Goal: Use online tool/utility

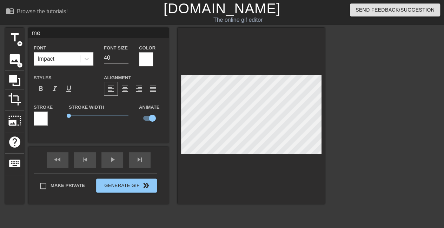
scroll to position [0, 566]
type input "30"
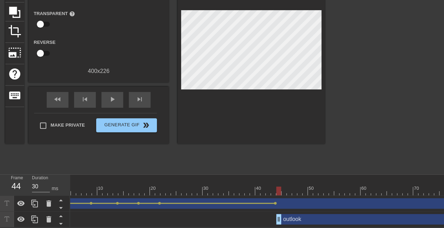
scroll to position [0, 15]
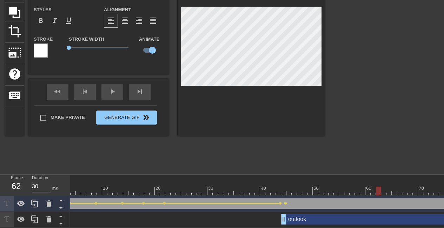
type input "outlook"
type input "32"
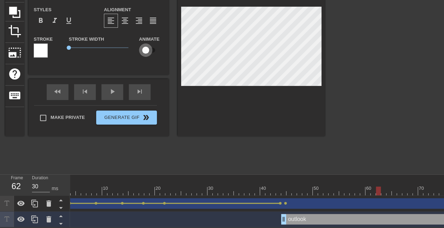
click at [145, 45] on input "checkbox" at bounding box center [146, 50] width 40 height 13
checkbox input "true"
type input "me"
type input "40"
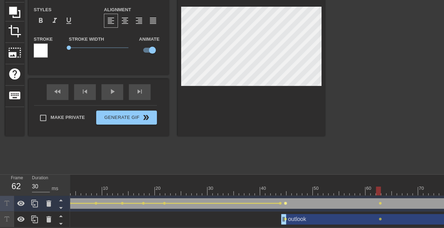
click at [286, 202] on span "lens" at bounding box center [285, 203] width 3 height 3
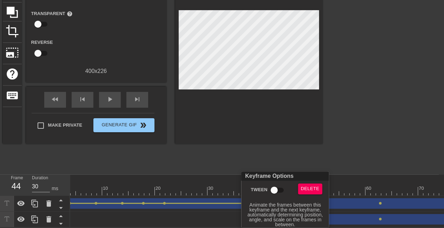
scroll to position [67, 0]
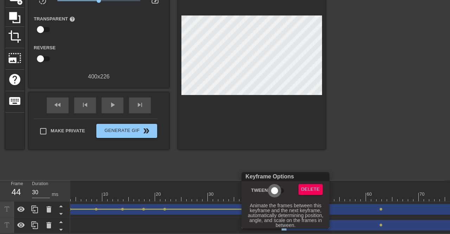
click at [276, 189] on input "Tween" at bounding box center [274, 190] width 40 height 13
checkbox input "true"
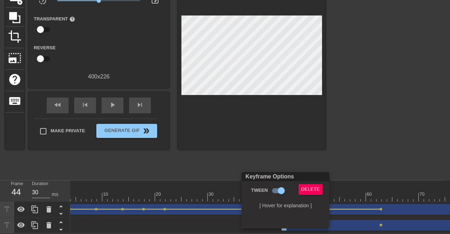
click at [375, 142] on div at bounding box center [225, 117] width 450 height 234
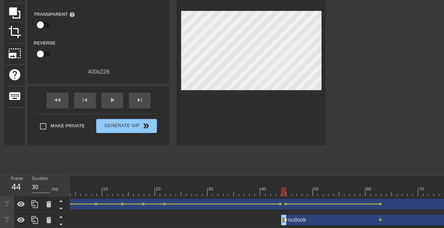
click at [287, 219] on span "lens" at bounding box center [285, 220] width 3 height 3
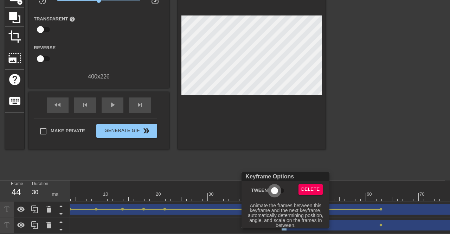
click at [275, 191] on input "Tween" at bounding box center [274, 190] width 40 height 13
checkbox input "true"
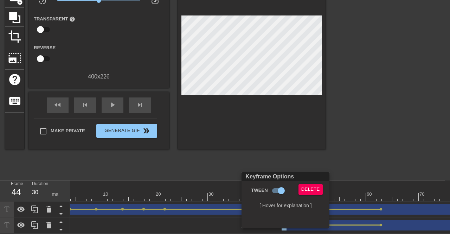
click at [375, 153] on div at bounding box center [225, 117] width 450 height 234
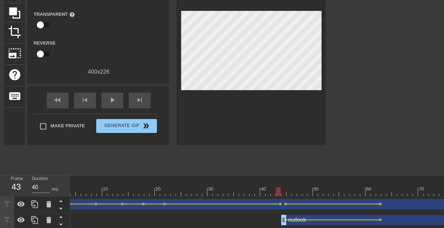
type input "30"
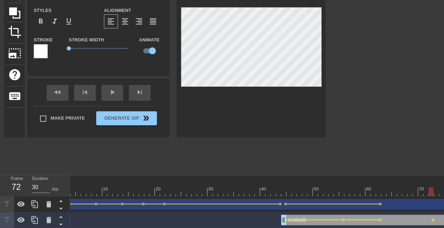
type input "me"
type input "40"
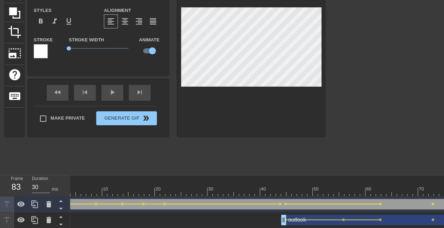
type input "outlook"
type input "32"
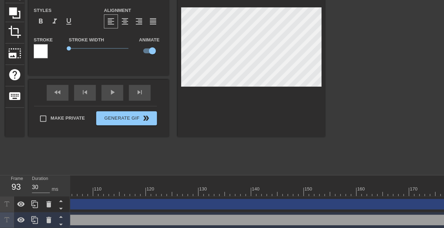
scroll to position [0, 566]
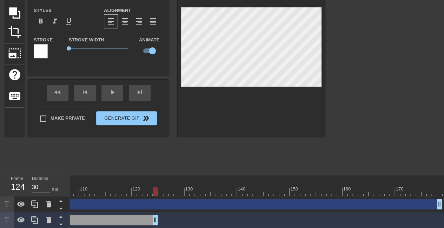
drag, startPoint x: 442, startPoint y: 221, endPoint x: 130, endPoint y: 228, distance: 312.4
click at [130, 228] on html "menu_book Browse the tutorials! [DOMAIN_NAME] The online gif editor Send Feedba…" at bounding box center [222, 81] width 444 height 296
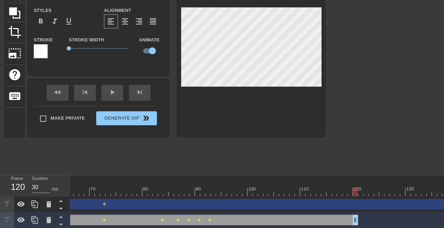
scroll to position [0, 342]
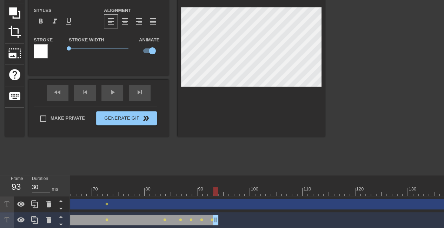
drag, startPoint x: 360, startPoint y: 219, endPoint x: 218, endPoint y: 219, distance: 141.9
drag, startPoint x: 217, startPoint y: 220, endPoint x: 214, endPoint y: 220, distance: 3.5
click at [214, 220] on div "outlook drag_handle drag_handle lens lens lens lens lens lens lens lens lens" at bounding box center [199, 220] width 943 height 11
click at [54, 96] on div "fast_rewind" at bounding box center [58, 93] width 22 height 16
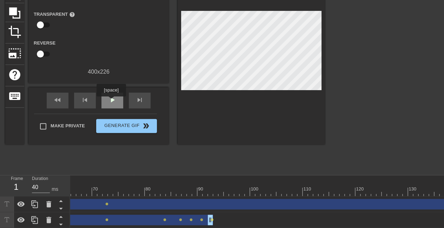
click at [111, 102] on span "play_arrow" at bounding box center [112, 100] width 8 height 8
type input "30"
click at [112, 100] on span "pause" at bounding box center [112, 100] width 8 height 8
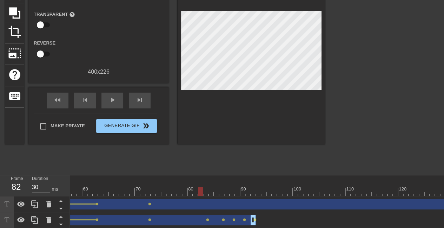
scroll to position [0, 285]
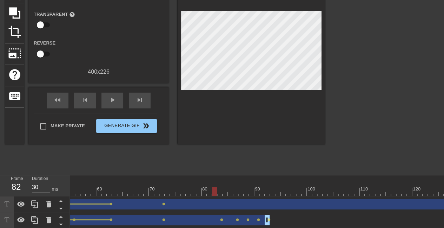
click at [193, 189] on div at bounding box center [256, 192] width 943 height 9
click at [111, 221] on span "lens" at bounding box center [111, 220] width 3 height 3
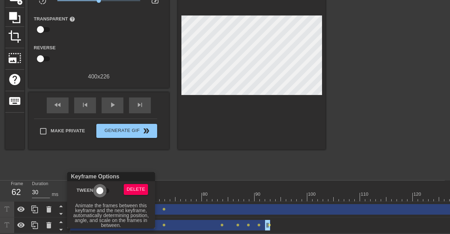
click at [100, 189] on input "Tween" at bounding box center [100, 190] width 40 height 13
checkbox input "true"
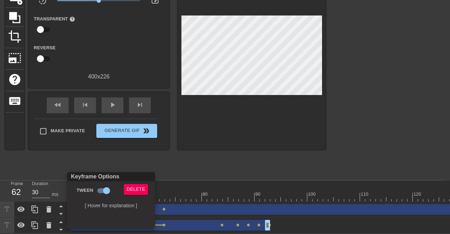
click at [164, 219] on div at bounding box center [225, 117] width 450 height 234
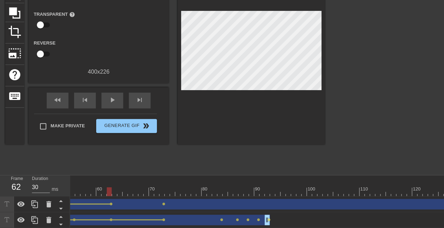
click at [164, 219] on span "lens" at bounding box center [163, 220] width 3 height 3
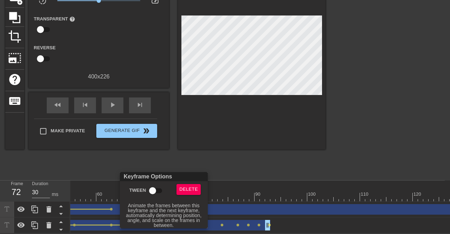
click at [152, 190] on input "Tween" at bounding box center [152, 190] width 40 height 13
checkbox input "true"
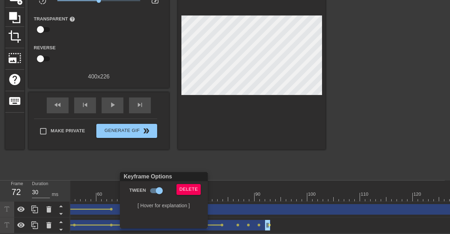
click at [222, 220] on div at bounding box center [225, 117] width 450 height 234
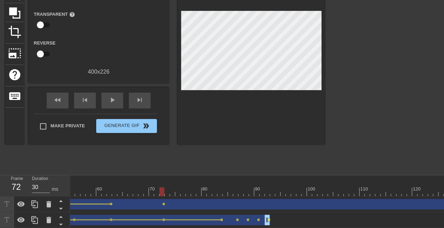
click at [222, 220] on span "lens" at bounding box center [221, 220] width 3 height 3
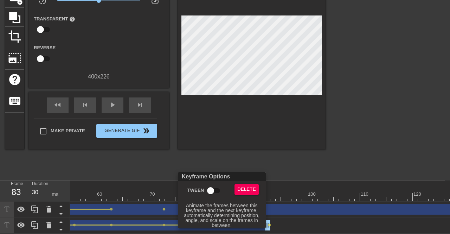
click at [211, 186] on input "Tween" at bounding box center [210, 190] width 40 height 13
checkbox input "true"
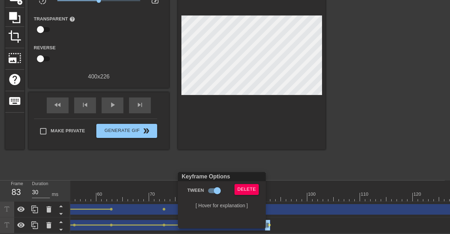
click at [302, 187] on div at bounding box center [225, 117] width 450 height 234
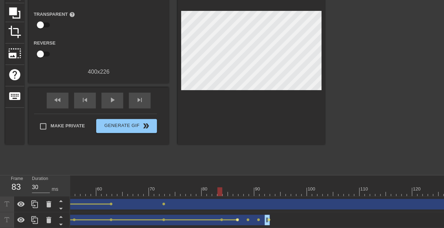
click at [238, 220] on span "lens" at bounding box center [237, 220] width 3 height 3
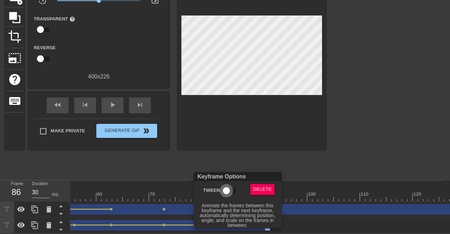
click at [228, 192] on input "Tween" at bounding box center [226, 190] width 40 height 13
checkbox input "true"
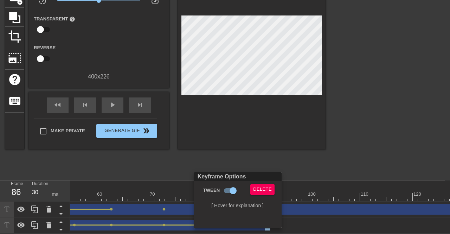
click at [294, 183] on div at bounding box center [225, 117] width 450 height 234
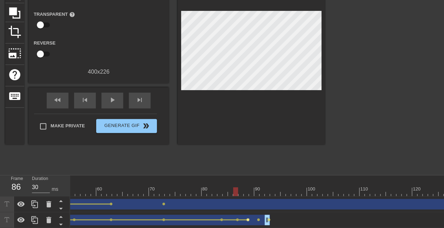
click at [248, 219] on span "lens" at bounding box center [248, 220] width 3 height 3
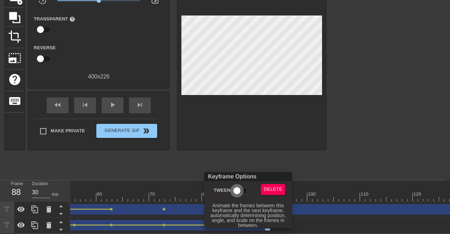
click at [237, 189] on input "Tween" at bounding box center [237, 190] width 40 height 13
checkbox input "true"
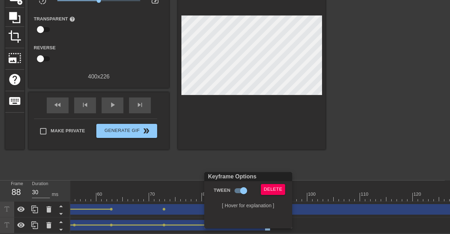
click at [351, 165] on div at bounding box center [225, 117] width 450 height 234
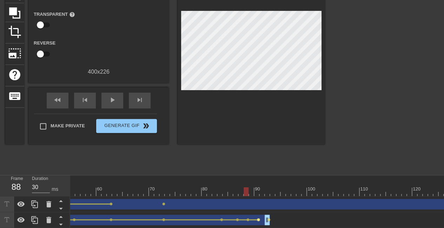
click at [258, 220] on span "lens" at bounding box center [258, 220] width 3 height 3
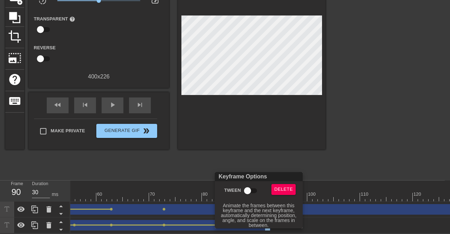
click at [245, 191] on input "Tween" at bounding box center [247, 190] width 40 height 13
checkbox input "true"
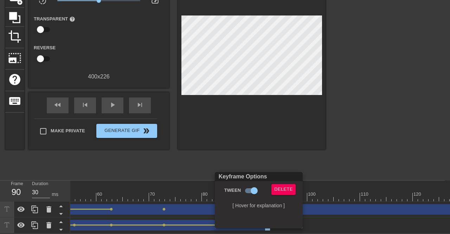
click at [325, 161] on div at bounding box center [225, 117] width 450 height 234
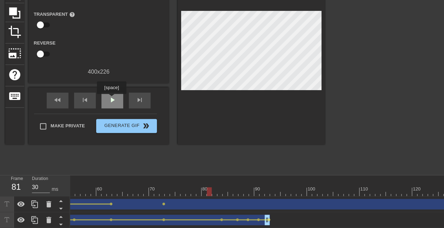
click at [111, 99] on span "play_arrow" at bounding box center [112, 100] width 8 height 8
type input "30"
click at [113, 99] on span "pause" at bounding box center [112, 100] width 8 height 8
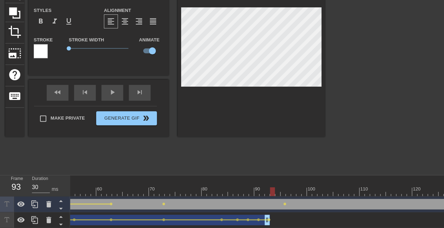
scroll to position [1, 1]
click at [274, 203] on span "lens" at bounding box center [274, 204] width 3 height 3
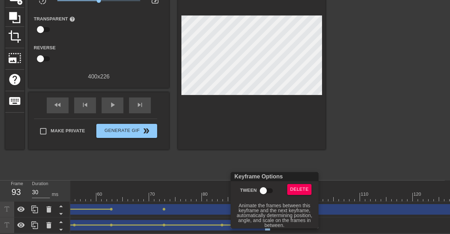
click at [263, 191] on input "Tween" at bounding box center [263, 190] width 40 height 13
checkbox input "true"
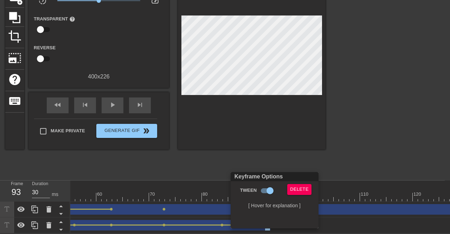
click at [350, 151] on div at bounding box center [225, 117] width 450 height 234
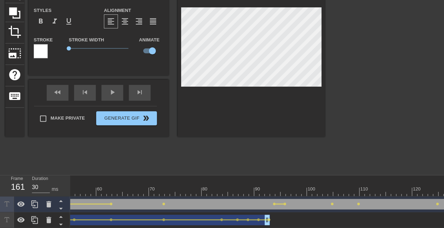
scroll to position [1, 1]
type input "30"
click at [291, 194] on div at bounding box center [256, 192] width 943 height 9
click at [286, 203] on span "lens" at bounding box center [285, 204] width 3 height 3
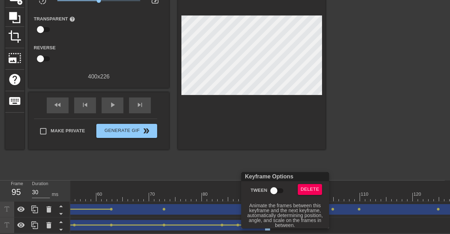
click at [274, 192] on input "Tween" at bounding box center [274, 190] width 40 height 13
checkbox input "true"
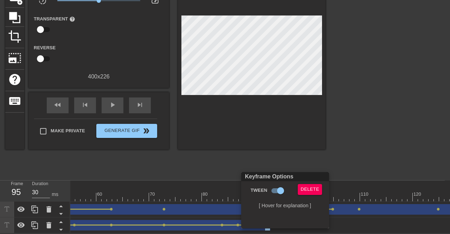
click at [333, 205] on div at bounding box center [225, 117] width 450 height 234
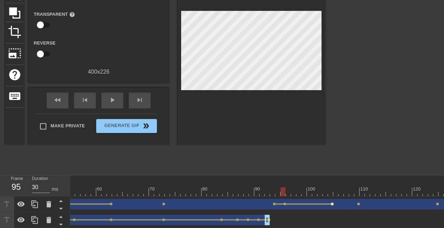
click at [333, 205] on span "lens" at bounding box center [332, 204] width 3 height 3
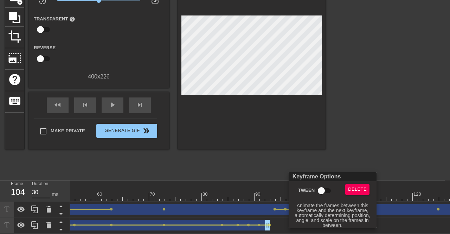
click at [323, 192] on input "Tween" at bounding box center [321, 190] width 40 height 13
checkbox input "true"
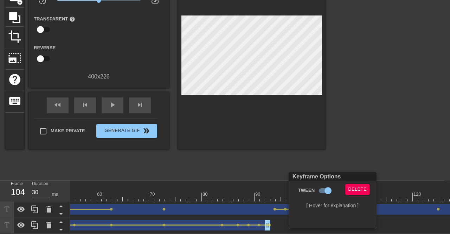
click at [396, 168] on div at bounding box center [225, 117] width 450 height 234
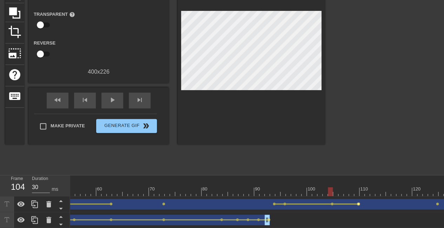
click at [360, 204] on span "lens" at bounding box center [358, 204] width 3 height 3
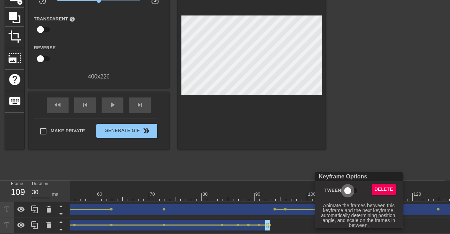
click at [346, 188] on input "Tween" at bounding box center [347, 190] width 40 height 13
checkbox input "true"
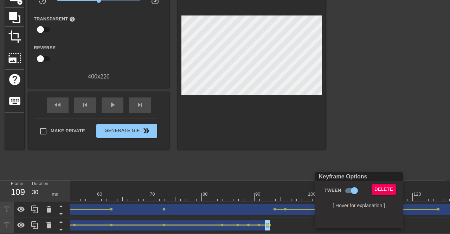
click at [416, 146] on div at bounding box center [225, 117] width 450 height 234
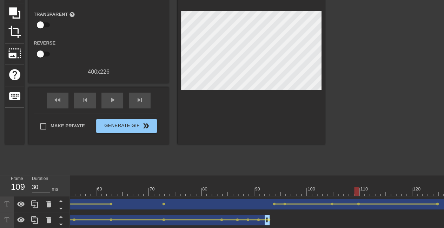
scroll to position [67, 5]
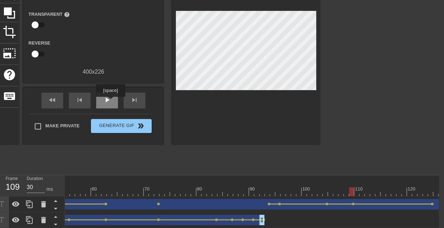
click at [109, 102] on span "play_arrow" at bounding box center [107, 100] width 8 height 8
click at [109, 102] on span "pause" at bounding box center [107, 100] width 8 height 8
click at [103, 101] on span "play_arrow" at bounding box center [107, 100] width 8 height 8
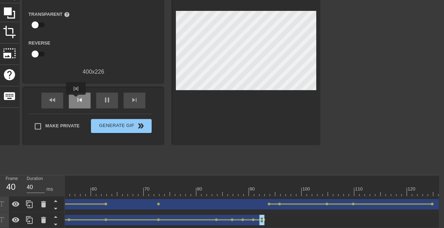
type input "30"
click at [105, 99] on span "pause" at bounding box center [107, 100] width 8 height 8
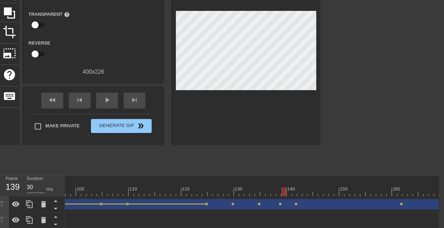
scroll to position [0, 566]
click at [151, 203] on span "lens" at bounding box center [151, 204] width 3 height 3
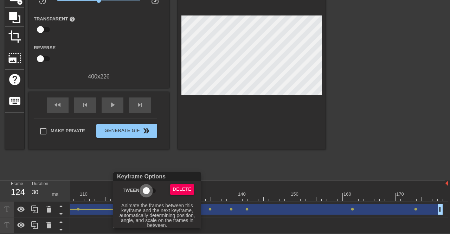
click at [146, 189] on input "Tween" at bounding box center [146, 190] width 40 height 13
checkbox input "true"
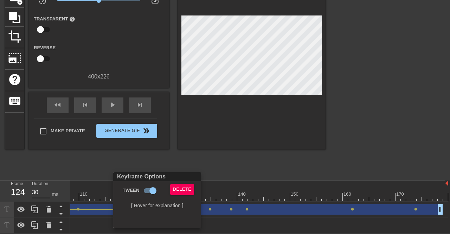
click at [228, 168] on div at bounding box center [225, 117] width 450 height 234
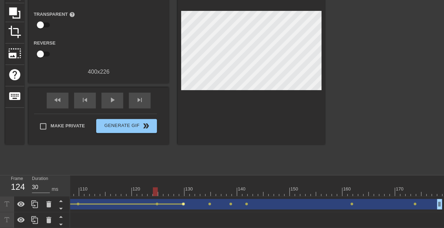
click at [184, 203] on span "lens" at bounding box center [183, 204] width 3 height 3
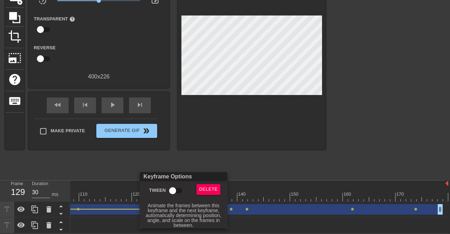
click at [174, 190] on input "Tween" at bounding box center [172, 190] width 40 height 13
checkbox input "true"
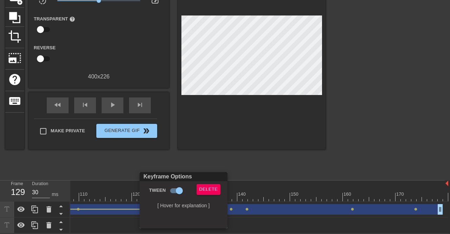
click at [255, 169] on div at bounding box center [225, 117] width 450 height 234
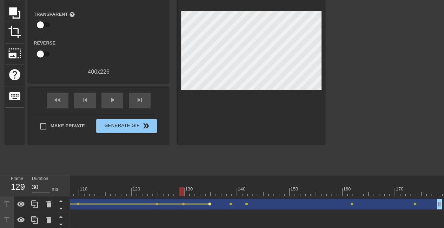
click at [211, 203] on span "lens" at bounding box center [209, 204] width 3 height 3
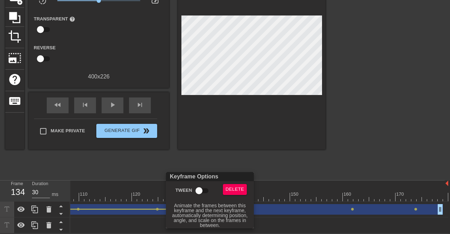
click at [200, 191] on input "Tween" at bounding box center [199, 190] width 40 height 13
checkbox input "true"
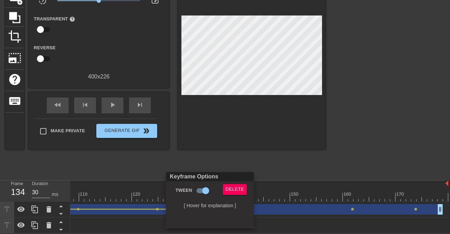
click at [277, 165] on div at bounding box center [225, 117] width 450 height 234
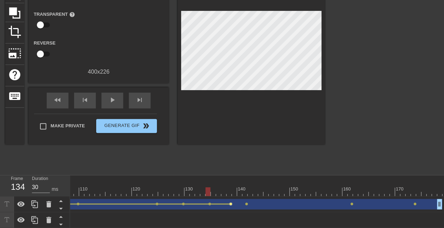
click at [230, 204] on span "lens" at bounding box center [230, 204] width 3 height 3
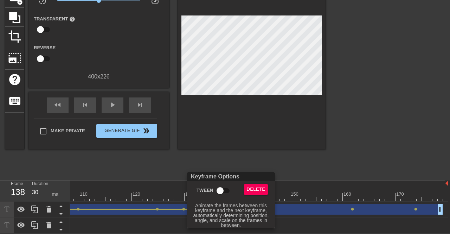
click at [220, 189] on input "Tween" at bounding box center [220, 190] width 40 height 13
checkbox input "true"
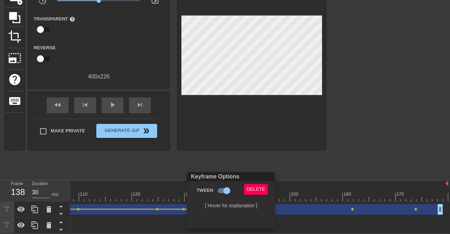
click at [301, 153] on div at bounding box center [225, 117] width 450 height 234
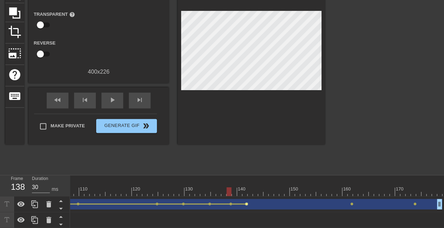
click at [246, 204] on span "lens" at bounding box center [246, 204] width 3 height 3
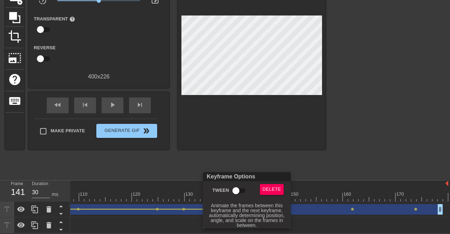
click at [235, 192] on input "Tween" at bounding box center [236, 190] width 40 height 13
checkbox input "true"
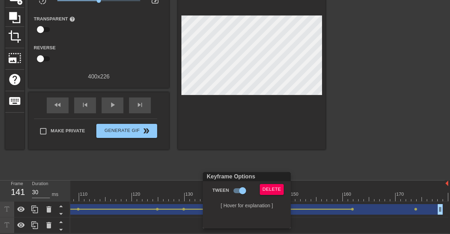
click at [319, 169] on div at bounding box center [225, 117] width 450 height 234
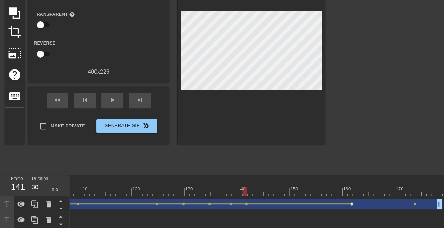
click at [352, 203] on span "lens" at bounding box center [352, 204] width 3 height 3
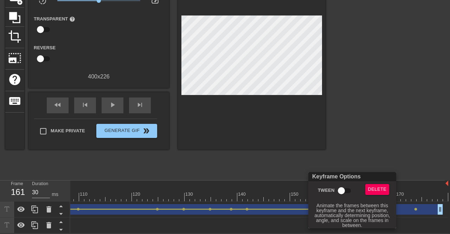
click at [342, 190] on input "Tween" at bounding box center [341, 190] width 40 height 13
checkbox input "true"
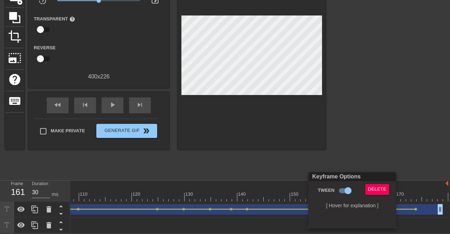
click at [110, 102] on div at bounding box center [225, 117] width 450 height 234
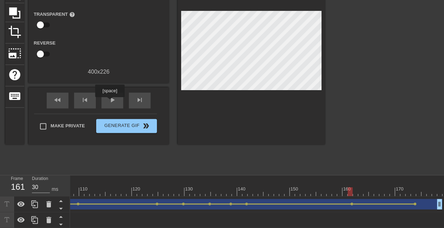
click at [110, 102] on span "play_arrow" at bounding box center [112, 100] width 8 height 8
type input "40"
click at [116, 100] on span "pause" at bounding box center [112, 100] width 8 height 8
click at [61, 97] on span "fast_rewind" at bounding box center [57, 100] width 8 height 8
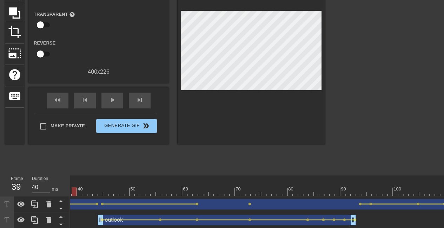
scroll to position [0, 0]
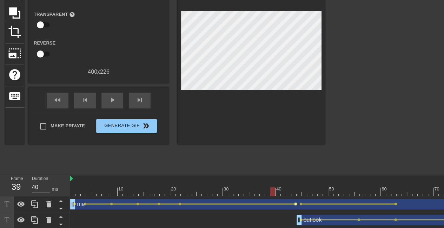
click at [296, 203] on span "lens" at bounding box center [295, 204] width 3 height 3
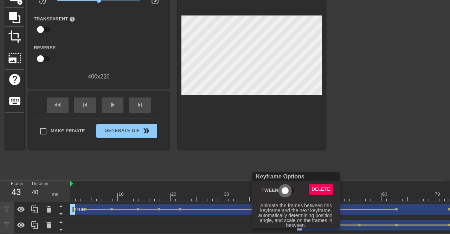
click at [285, 189] on input "Tween" at bounding box center [285, 190] width 40 height 13
checkbox input "true"
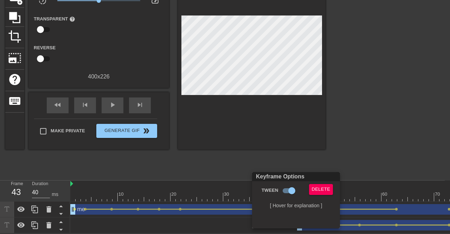
click at [347, 141] on div at bounding box center [225, 117] width 450 height 234
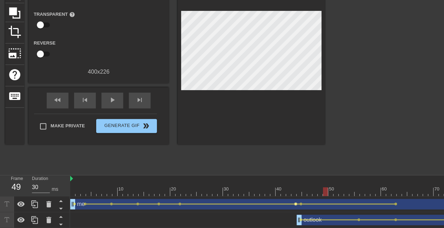
click at [296, 204] on span "lens" at bounding box center [295, 204] width 3 height 3
type input "40"
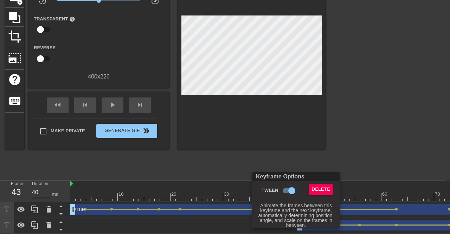
click at [292, 188] on input "Tween" at bounding box center [292, 190] width 40 height 13
checkbox input "false"
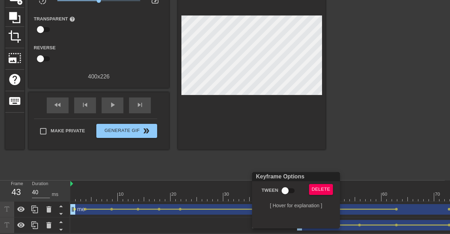
click at [255, 161] on div at bounding box center [225, 117] width 450 height 234
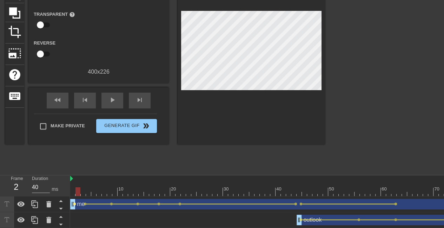
click at [75, 204] on span "lens" at bounding box center [74, 204] width 3 height 3
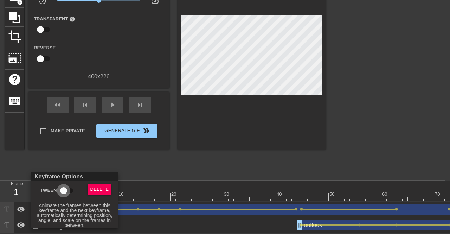
click at [65, 188] on input "Tween" at bounding box center [64, 190] width 40 height 13
checkbox input "true"
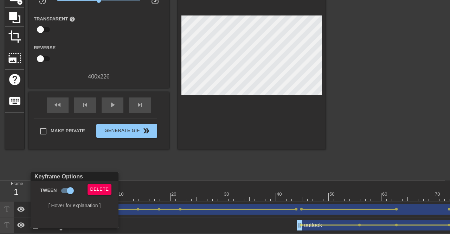
click at [157, 169] on div at bounding box center [225, 117] width 450 height 234
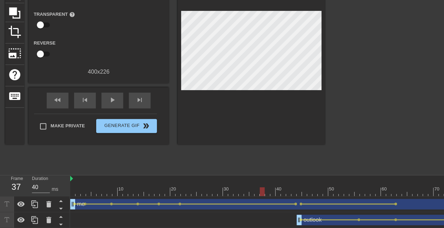
type input "30"
click at [395, 203] on span "lens" at bounding box center [396, 204] width 3 height 3
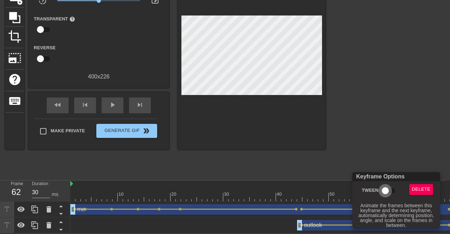
click at [385, 191] on input "Tween" at bounding box center [385, 190] width 40 height 13
checkbox input "true"
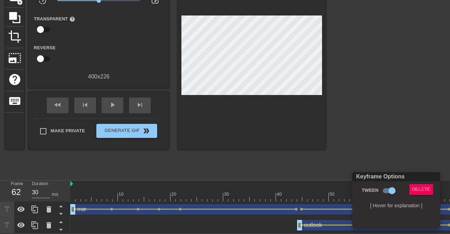
click at [59, 100] on div at bounding box center [225, 117] width 450 height 234
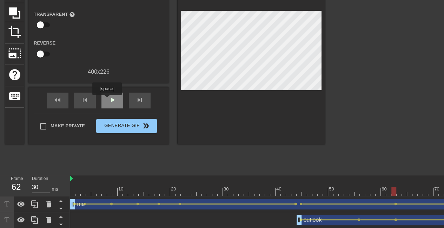
click at [107, 100] on div "play_arrow" at bounding box center [113, 101] width 22 height 16
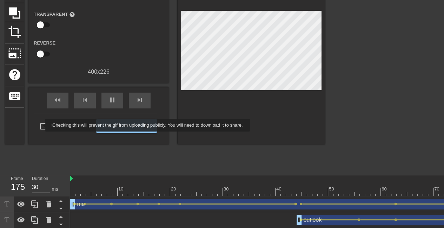
type input "40"
click at [40, 126] on input "Make Private" at bounding box center [43, 126] width 15 height 15
checkbox input "true"
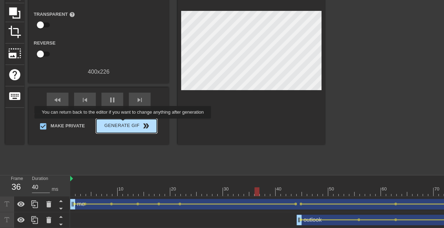
click at [124, 124] on span "Generate Gif double_arrow" at bounding box center [126, 126] width 55 height 8
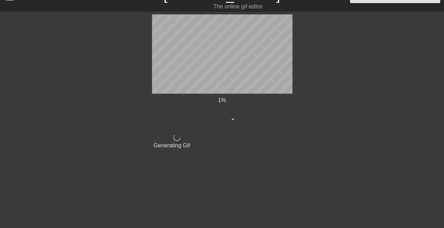
scroll to position [13, 0]
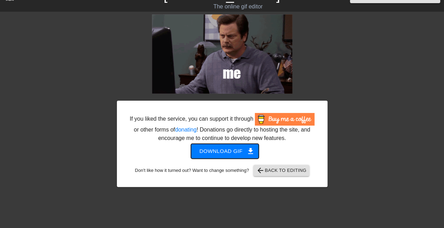
click at [224, 150] on span "Download gif get_app" at bounding box center [225, 151] width 51 height 9
